Goal: Information Seeking & Learning: Compare options

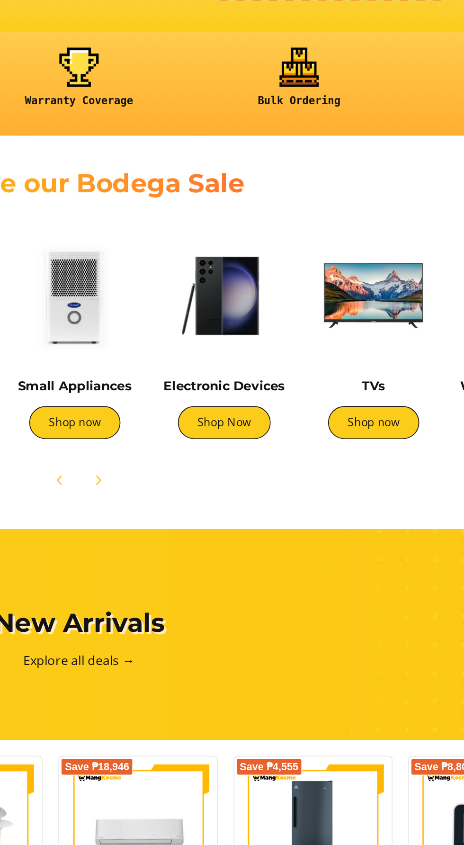
scroll to position [4, 0]
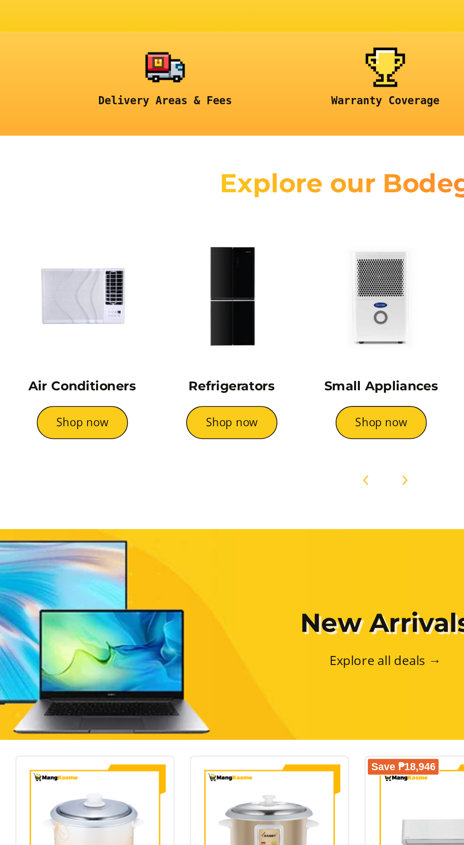
click at [147, 403] on img at bounding box center [140, 406] width 81 height 81
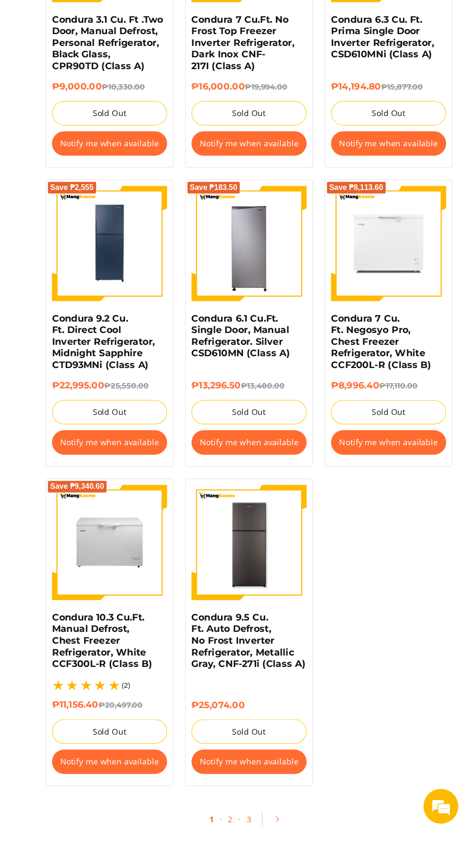
scroll to position [1332, 0]
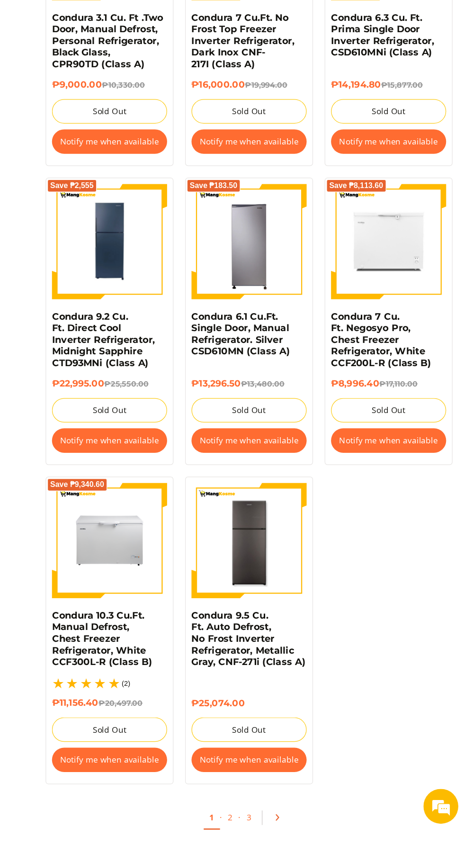
click at [311, 832] on icon "Pagination" at bounding box center [311, 835] width 7 height 7
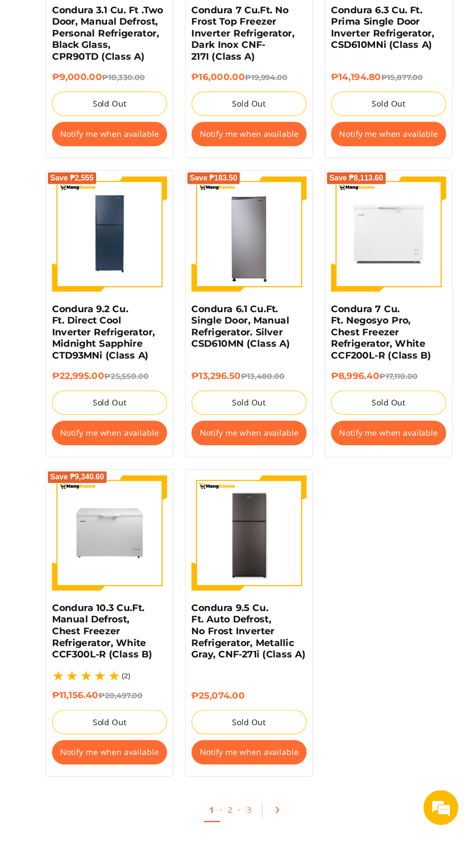
scroll to position [1414, 0]
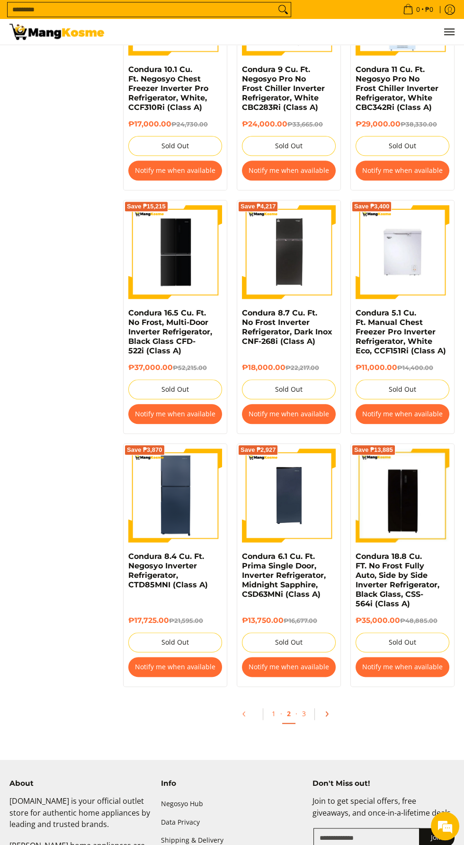
click at [337, 711] on link "Pagination" at bounding box center [330, 714] width 23 height 16
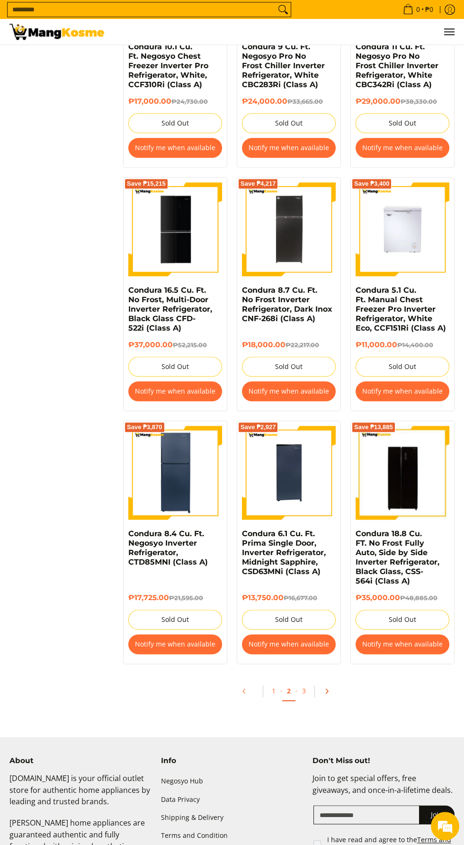
scroll to position [1524, 0]
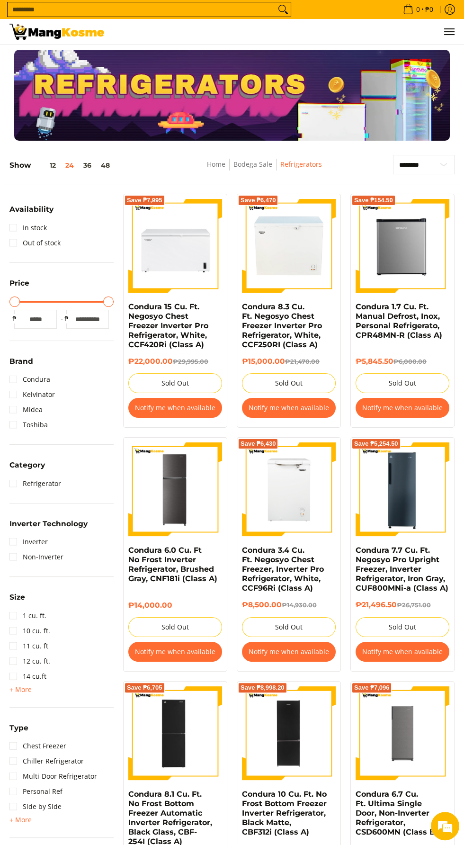
click at [72, 486] on li "Refrigerator" at bounding box center [61, 483] width 104 height 15
click at [25, 482] on link "Refrigerator" at bounding box center [35, 483] width 52 height 15
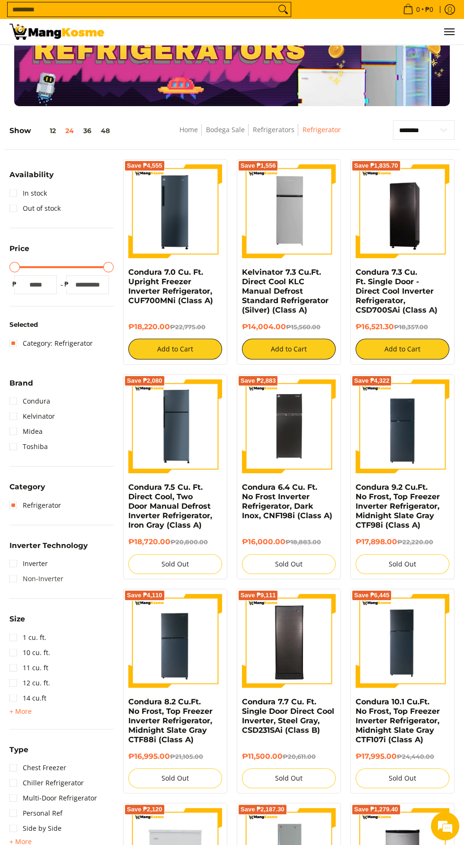
click at [14, 571] on link "Non-Inverter" at bounding box center [36, 578] width 54 height 15
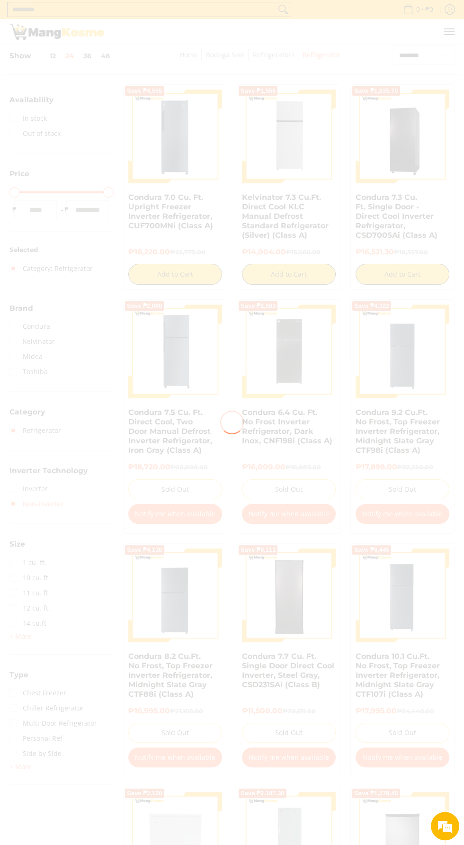
scroll to position [109, 0]
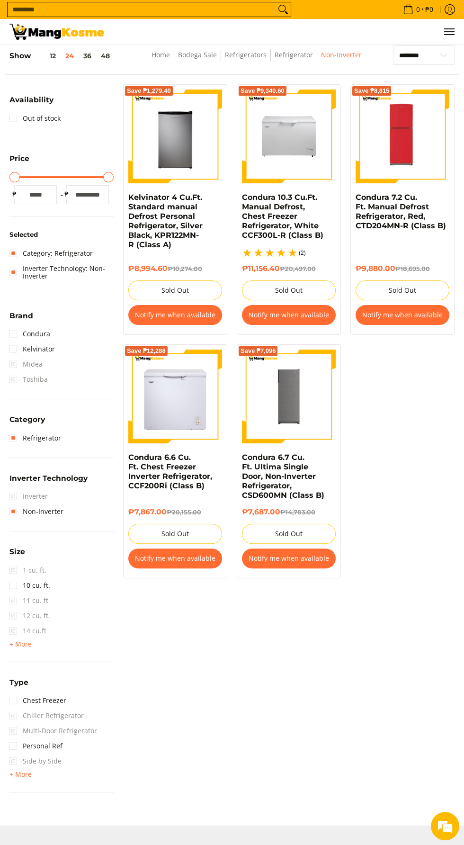
click at [24, 484] on summary "Inverter Technology" at bounding box center [48, 482] width 78 height 14
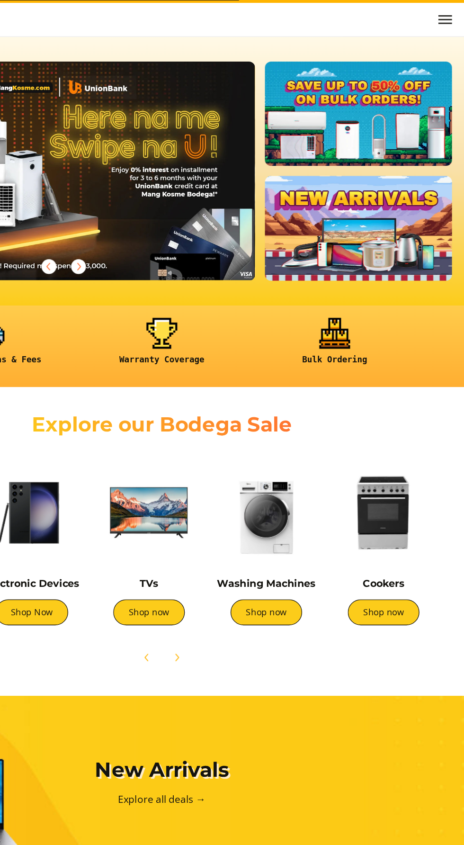
scroll to position [0, 191]
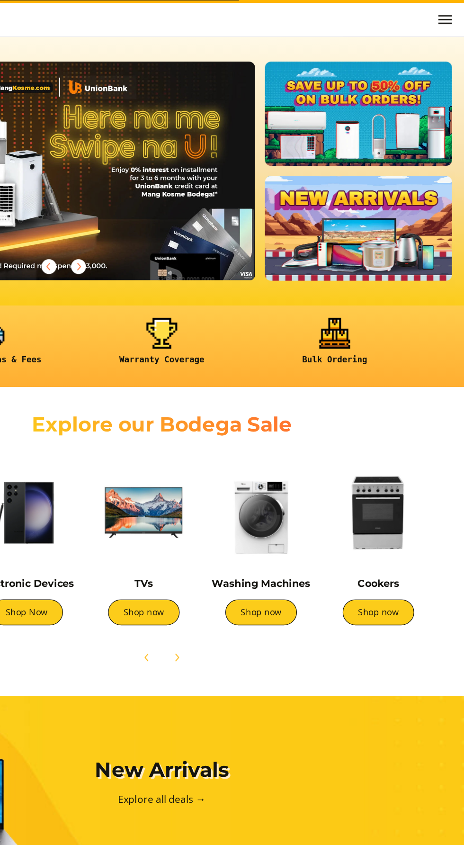
click at [327, 409] on img at bounding box center [308, 410] width 81 height 81
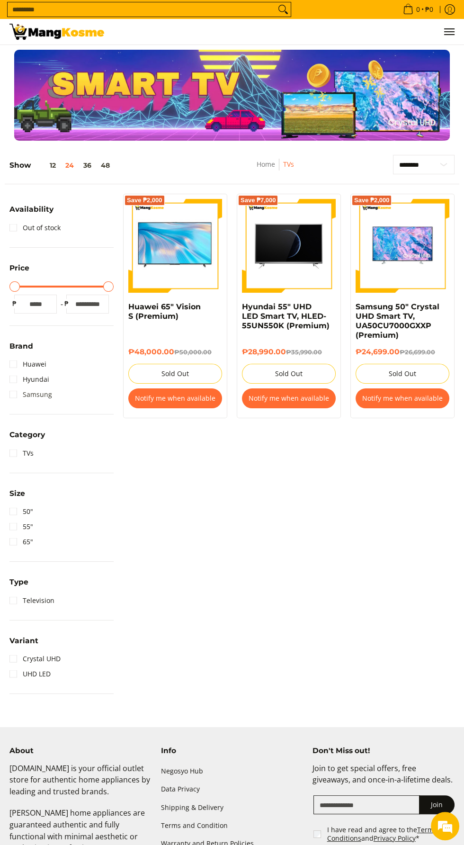
click at [13, 394] on link "Samsung" at bounding box center [30, 394] width 43 height 15
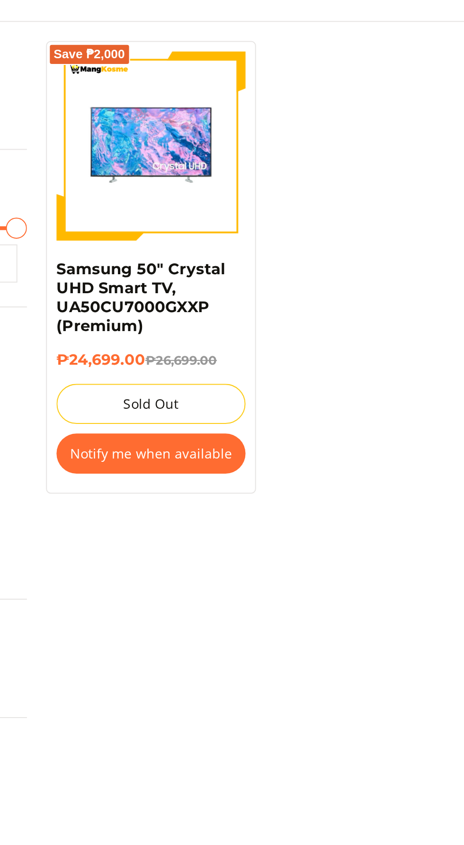
scroll to position [110, 0]
